Goal: Transaction & Acquisition: Obtain resource

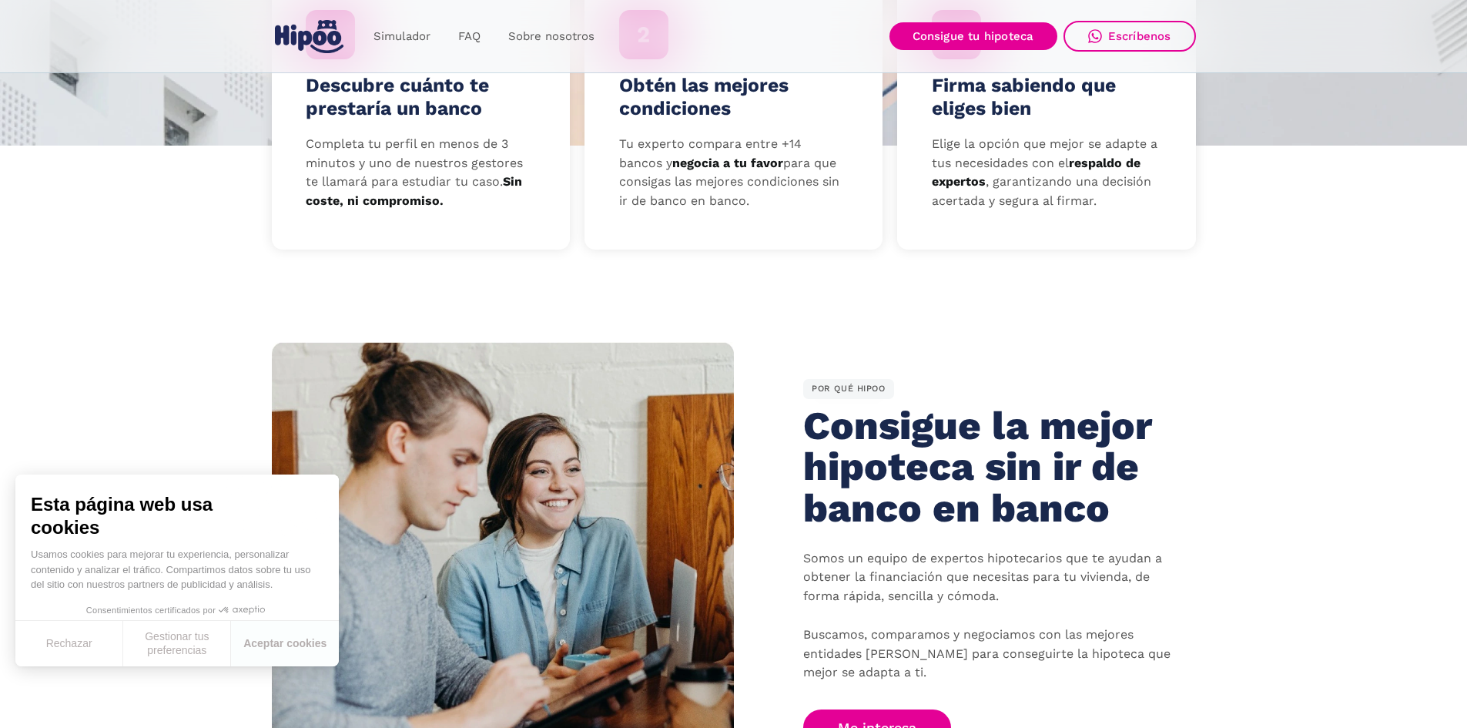
scroll to position [616, 0]
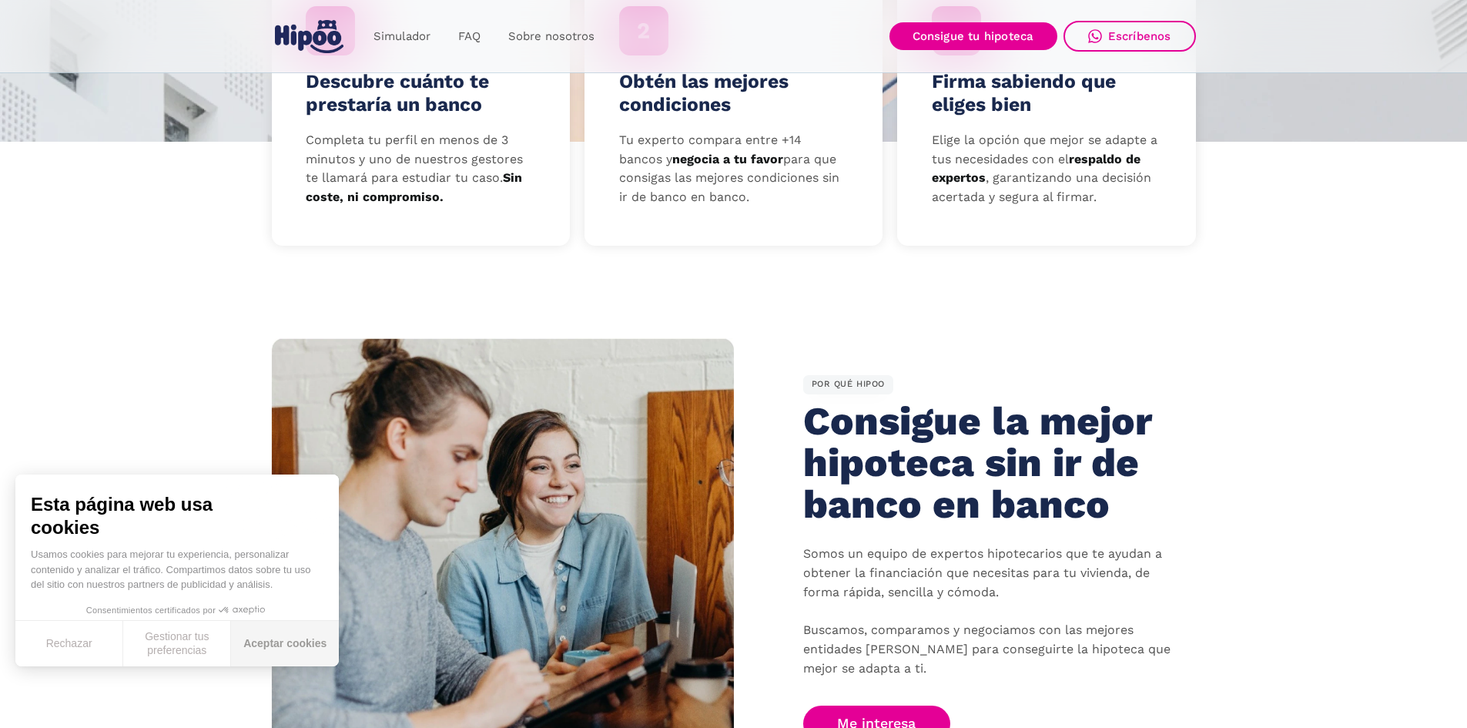
click at [266, 637] on button "Aceptar cookies" at bounding box center [285, 643] width 108 height 45
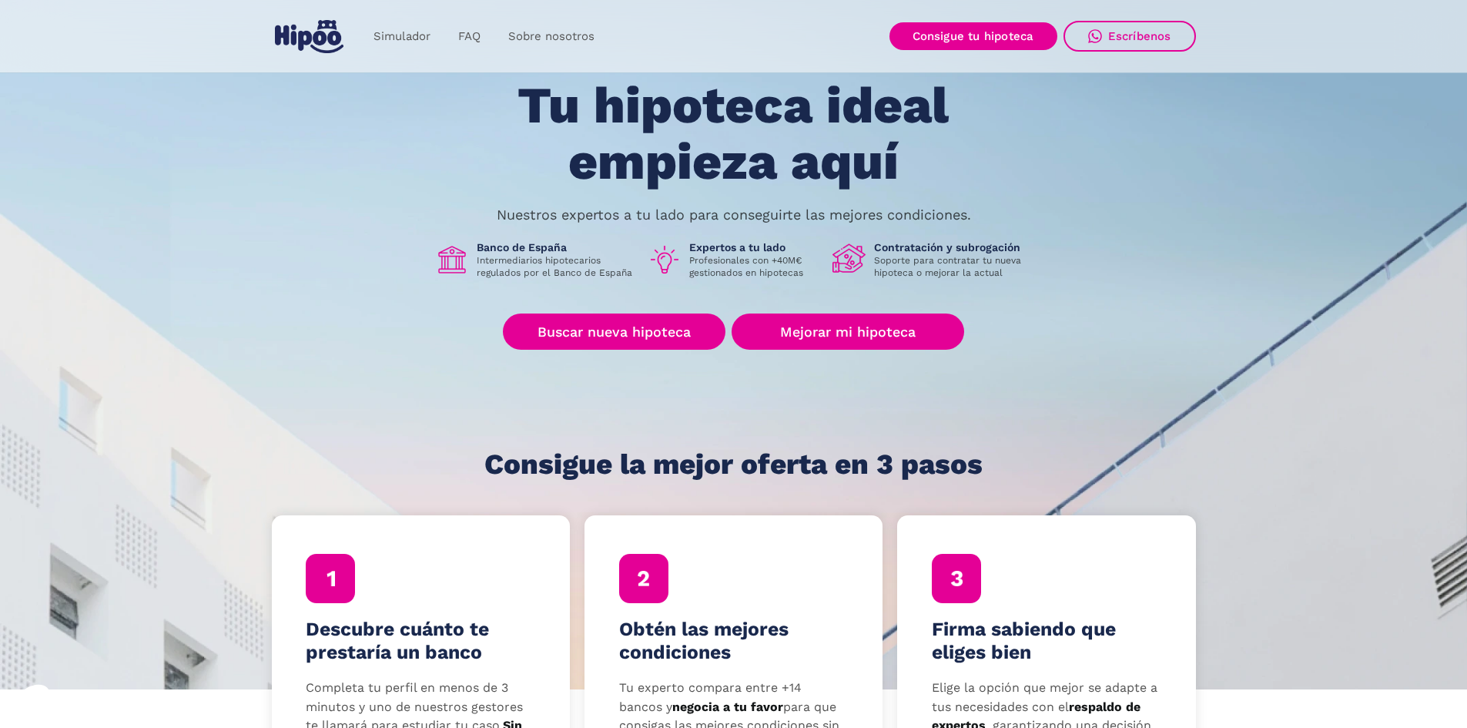
scroll to position [0, 0]
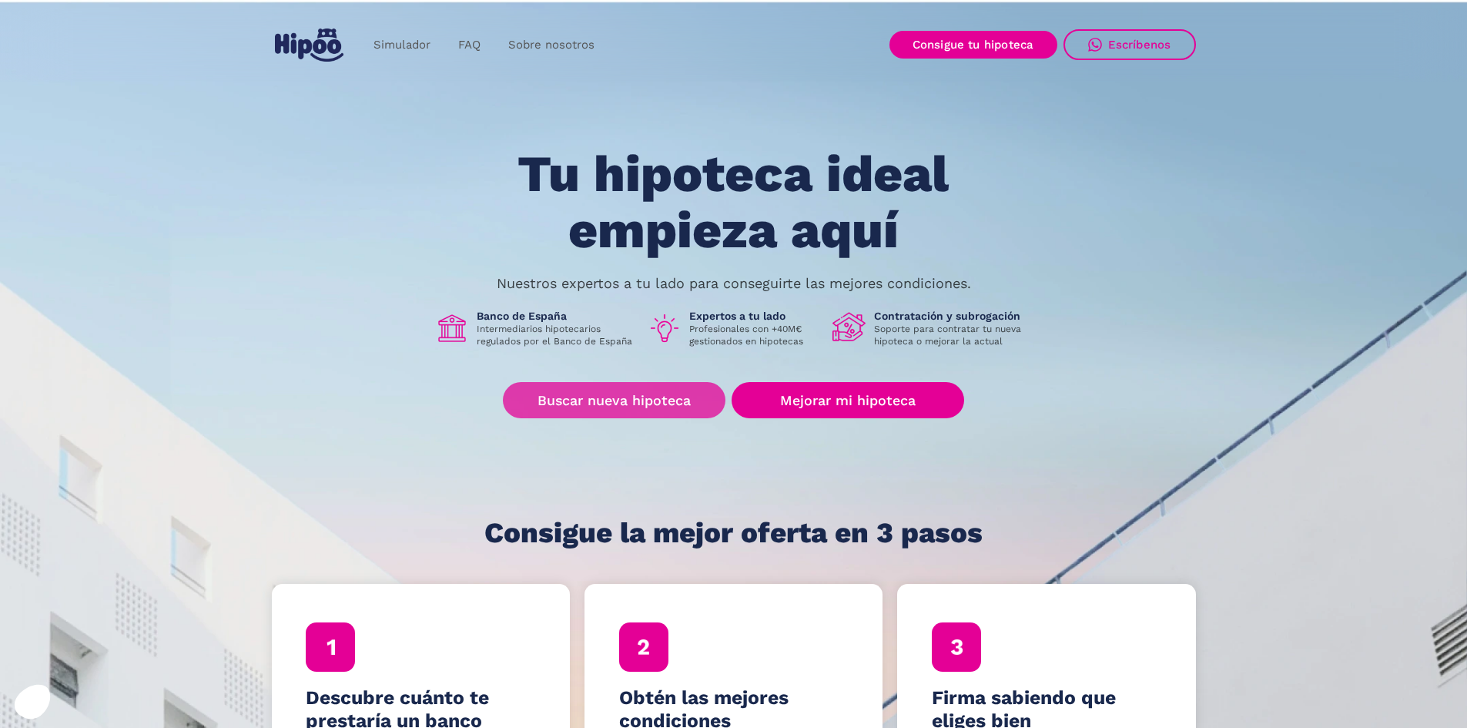
click at [639, 404] on link "Buscar nueva hipoteca" at bounding box center [614, 400] width 223 height 36
